Goal: Task Accomplishment & Management: Manage account settings

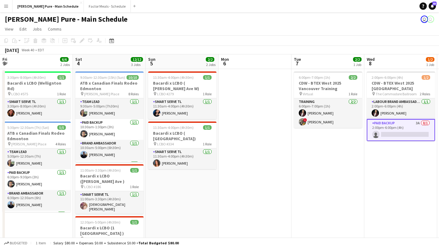
scroll to position [0, 180]
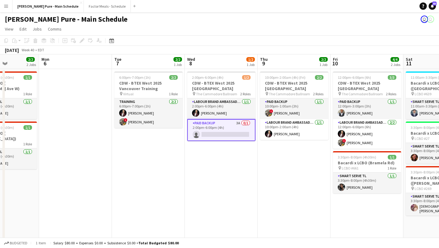
click at [4, 6] on app-icon "Menu" at bounding box center [6, 6] width 5 height 5
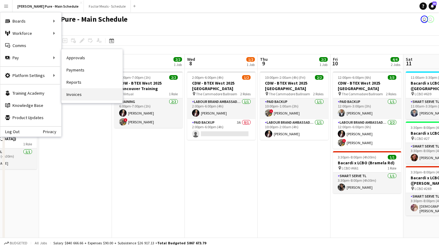
click at [100, 95] on link "Invoices" at bounding box center [92, 94] width 61 height 12
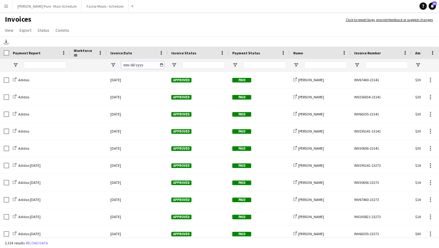
click at [162, 64] on input "Invoice Date Filter Input" at bounding box center [142, 64] width 43 height 7
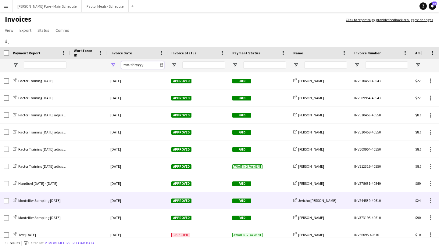
scroll to position [55, 0]
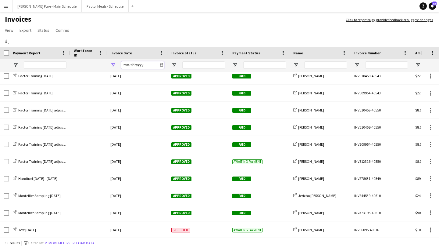
click at [161, 65] on input "**********" at bounding box center [142, 64] width 43 height 7
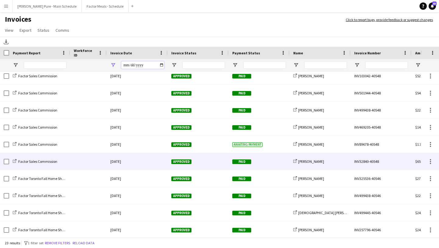
scroll to position [0, 0]
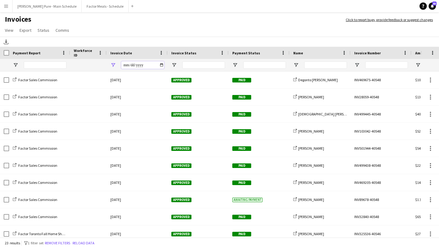
click at [159, 64] on input "**********" at bounding box center [142, 64] width 43 height 7
click at [162, 66] on input "**********" at bounding box center [142, 64] width 43 height 7
type input "**********"
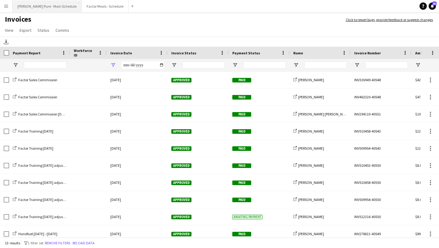
click at [29, 7] on button "[PERSON_NAME] Pure - Main Schedule Close" at bounding box center [47, 6] width 69 height 12
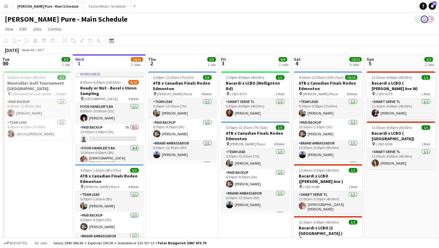
click at [9, 3] on button "Menu" at bounding box center [6, 6] width 12 height 12
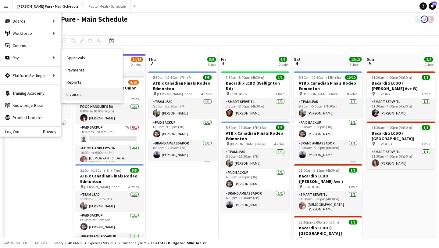
click at [80, 93] on link "Invoices" at bounding box center [92, 94] width 61 height 12
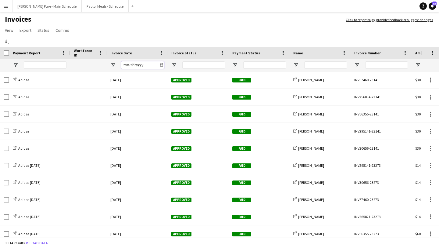
click at [161, 63] on input "Invoice Date Filter Input" at bounding box center [142, 64] width 43 height 7
type input "**********"
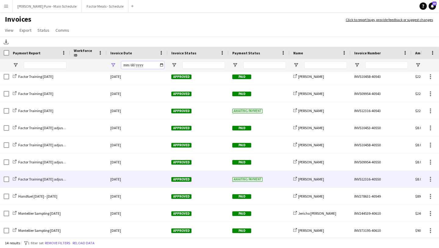
scroll to position [55, 0]
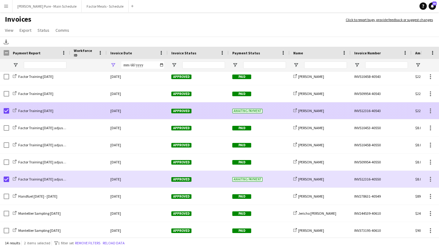
click at [179, 111] on span "Approved" at bounding box center [181, 111] width 20 height 5
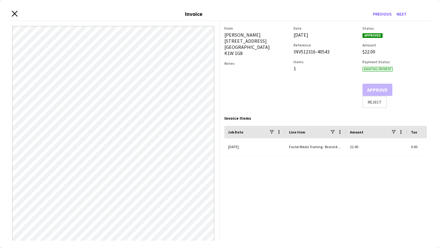
click at [16, 14] on icon at bounding box center [15, 14] width 6 height 6
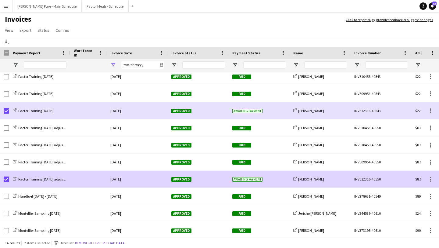
click at [187, 174] on div "Approved" at bounding box center [198, 179] width 61 height 17
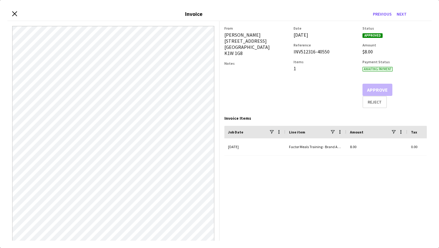
click at [17, 16] on div "Close invoice dialog Invoice Previous Next" at bounding box center [219, 14] width 425 height 14
click at [14, 13] on icon at bounding box center [15, 14] width 6 height 6
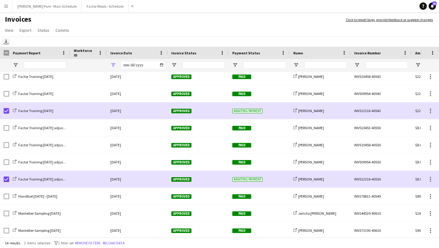
click at [7, 41] on icon "Download" at bounding box center [6, 41] width 5 height 5
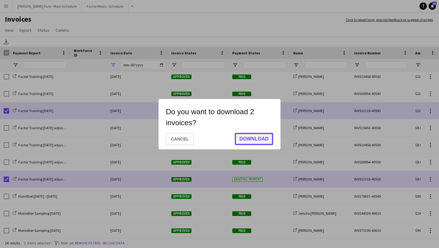
click at [260, 138] on button "Download" at bounding box center [254, 139] width 38 height 12
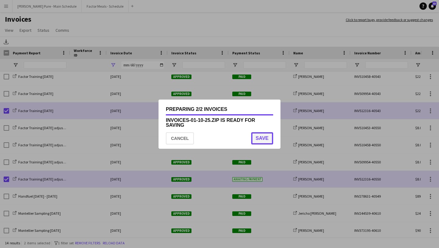
click at [258, 136] on button "Save" at bounding box center [262, 138] width 22 height 12
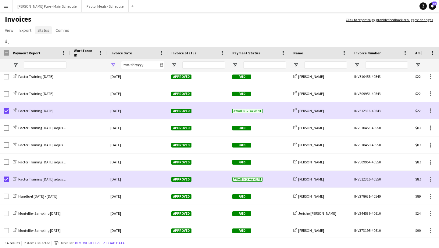
click at [43, 34] on link "Status" at bounding box center [43, 30] width 17 height 8
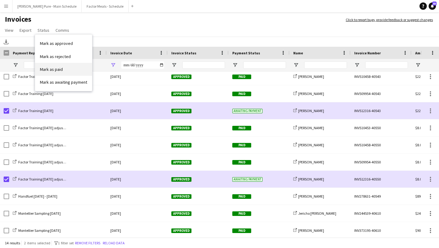
click at [68, 73] on link "Mark as paid" at bounding box center [63, 69] width 57 height 13
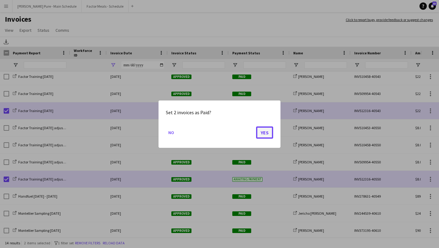
click at [267, 128] on button "Yes" at bounding box center [264, 132] width 17 height 12
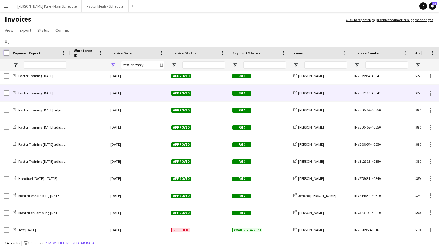
scroll to position [0, 0]
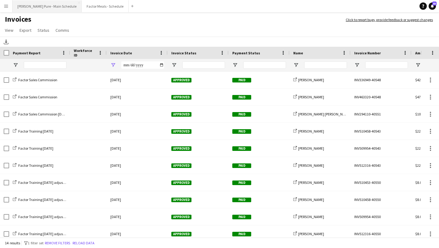
click at [50, 9] on button "[PERSON_NAME] Pure - Main Schedule Close" at bounding box center [47, 6] width 69 height 12
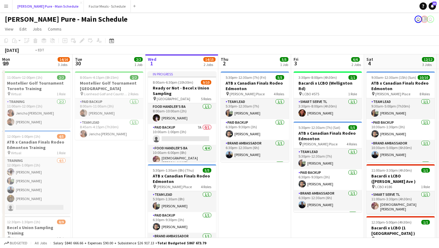
scroll to position [0, 218]
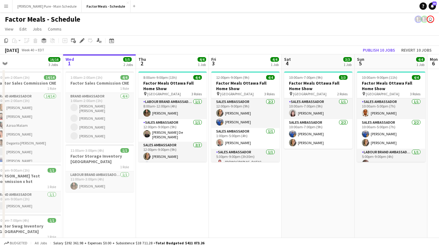
scroll to position [0, 172]
